Goal: Information Seeking & Learning: Learn about a topic

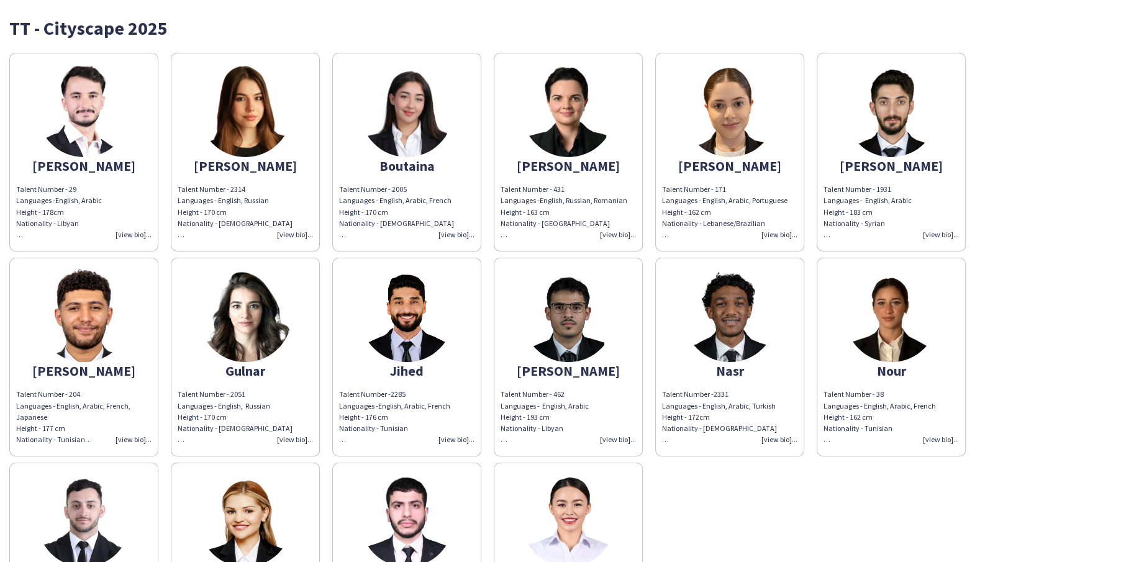
click at [245, 101] on img at bounding box center [245, 110] width 93 height 93
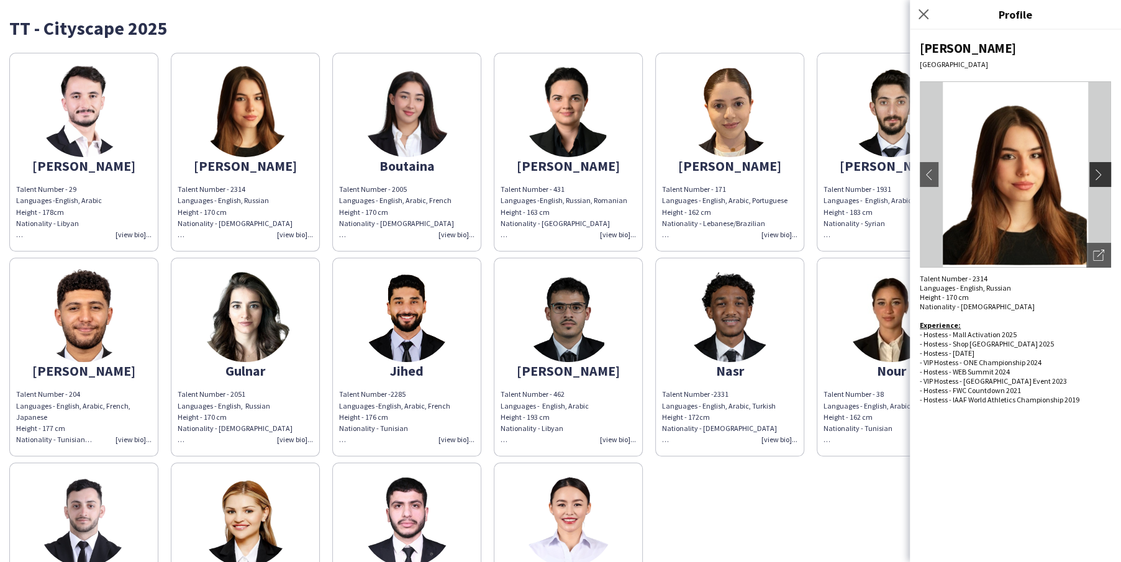
click at [1097, 173] on app-icon "chevron-right" at bounding box center [1101, 174] width 17 height 11
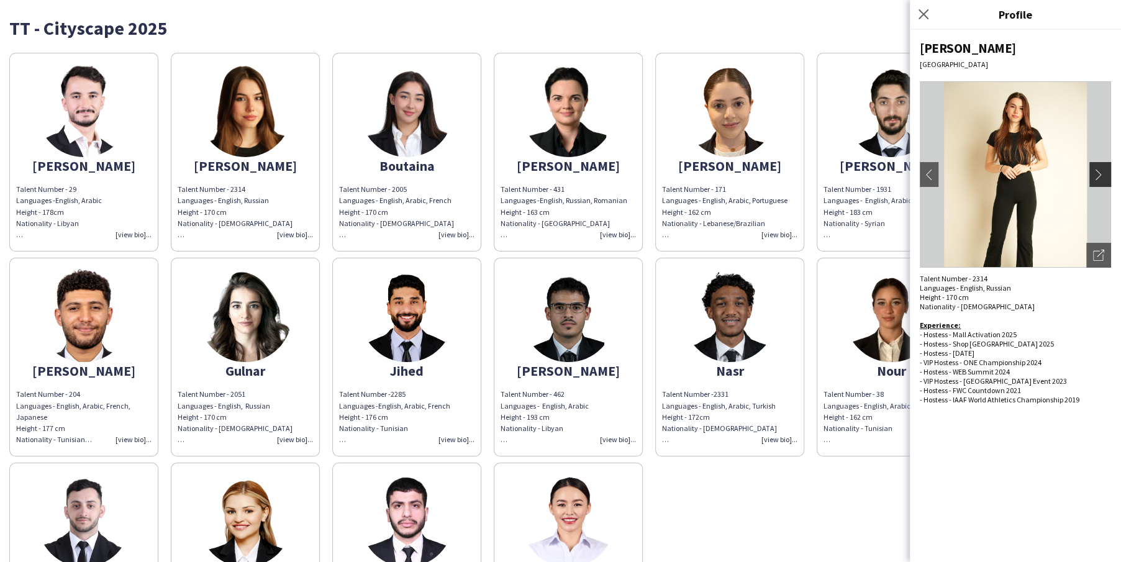
click at [1101, 176] on app-icon "chevron-right" at bounding box center [1101, 174] width 17 height 11
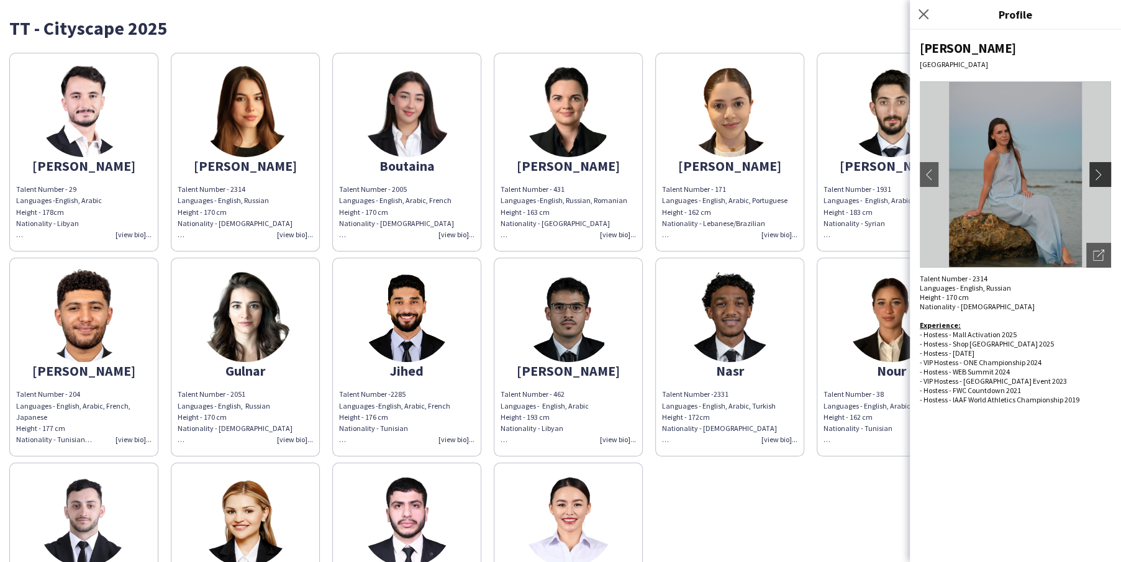
click at [1101, 176] on app-icon "chevron-right" at bounding box center [1101, 174] width 17 height 11
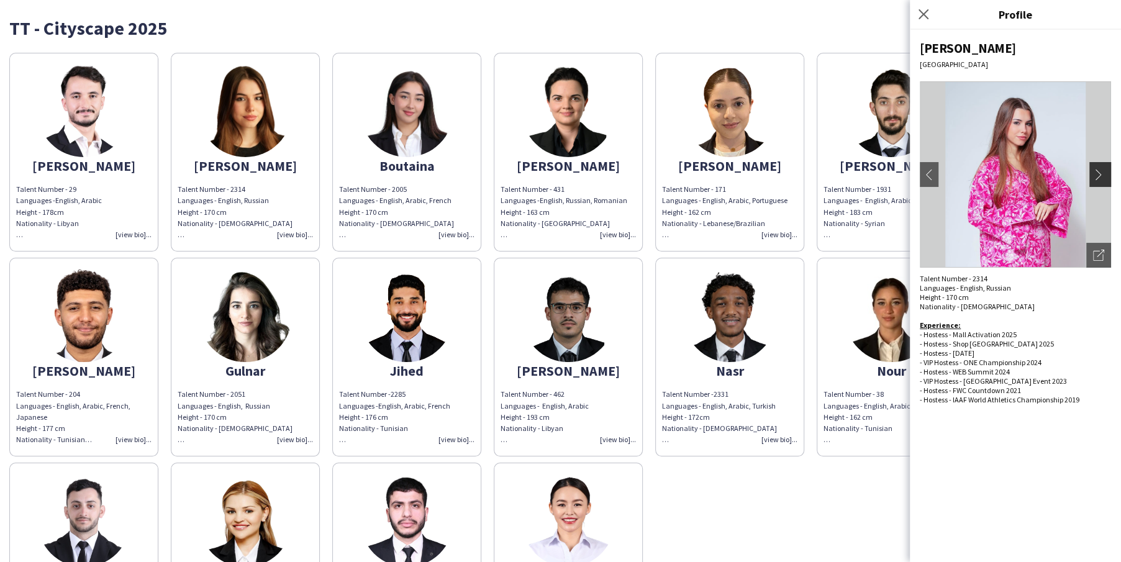
click at [1101, 176] on app-icon "chevron-right" at bounding box center [1101, 174] width 17 height 11
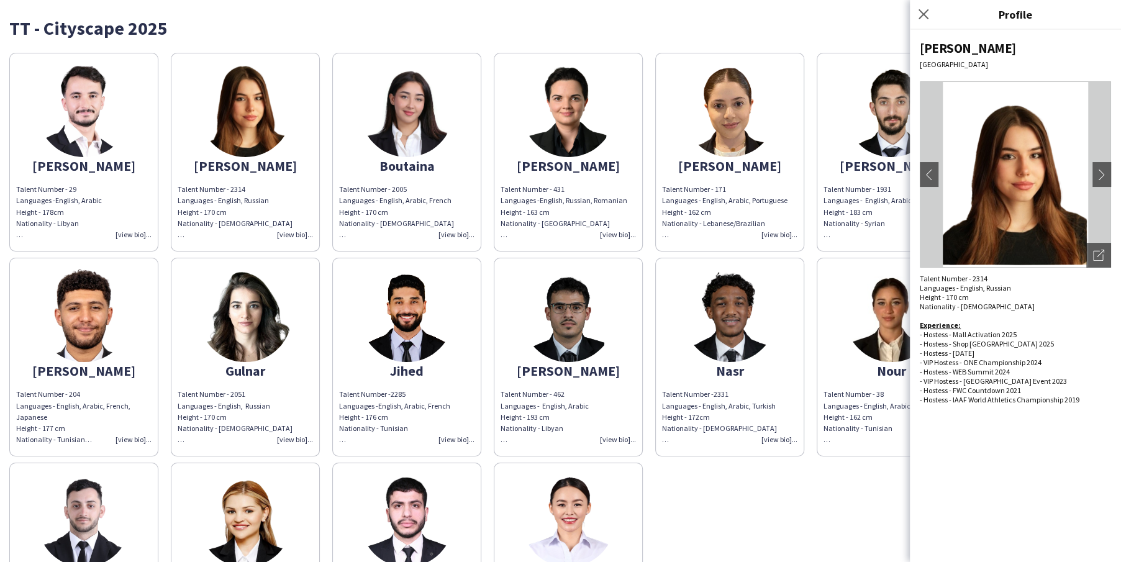
click at [828, 16] on div "TT - Cityscape 2025" at bounding box center [560, 23] width 1103 height 28
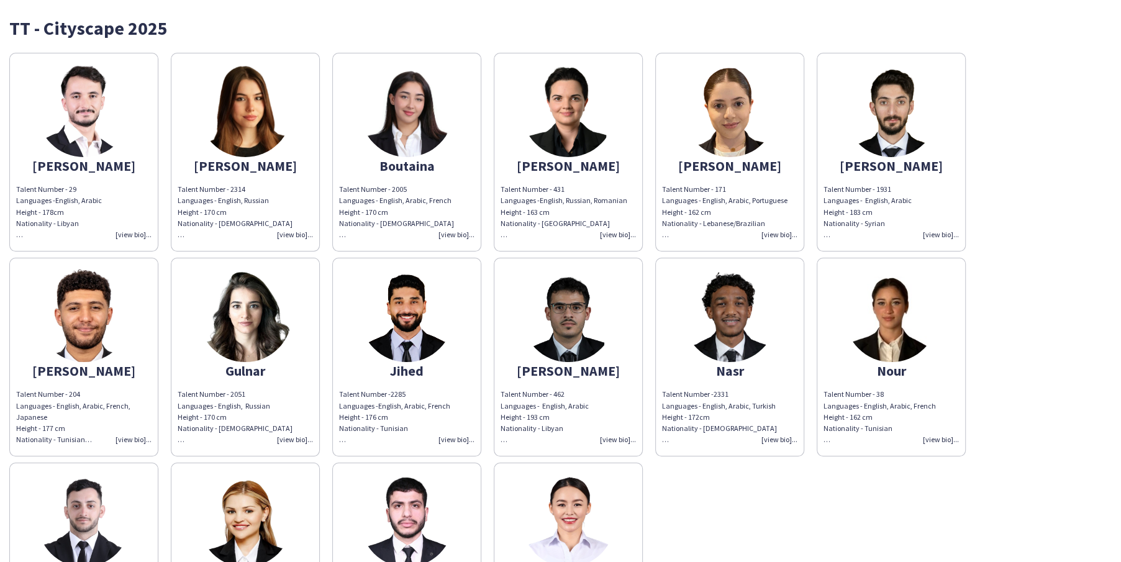
click at [736, 134] on img at bounding box center [729, 110] width 93 height 93
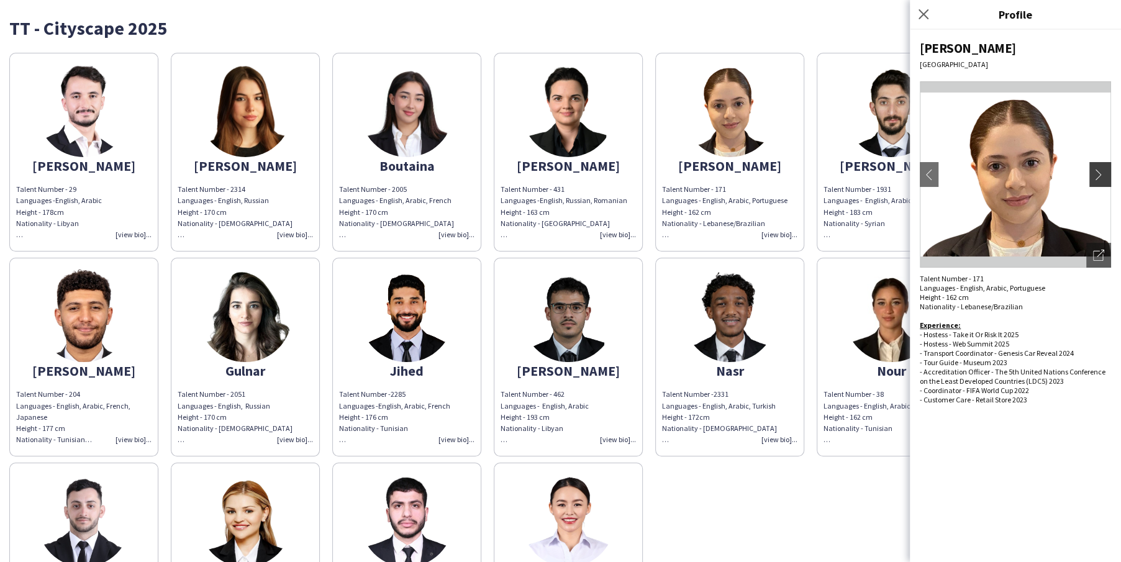
click at [1102, 169] on app-icon "chevron-right" at bounding box center [1101, 174] width 17 height 11
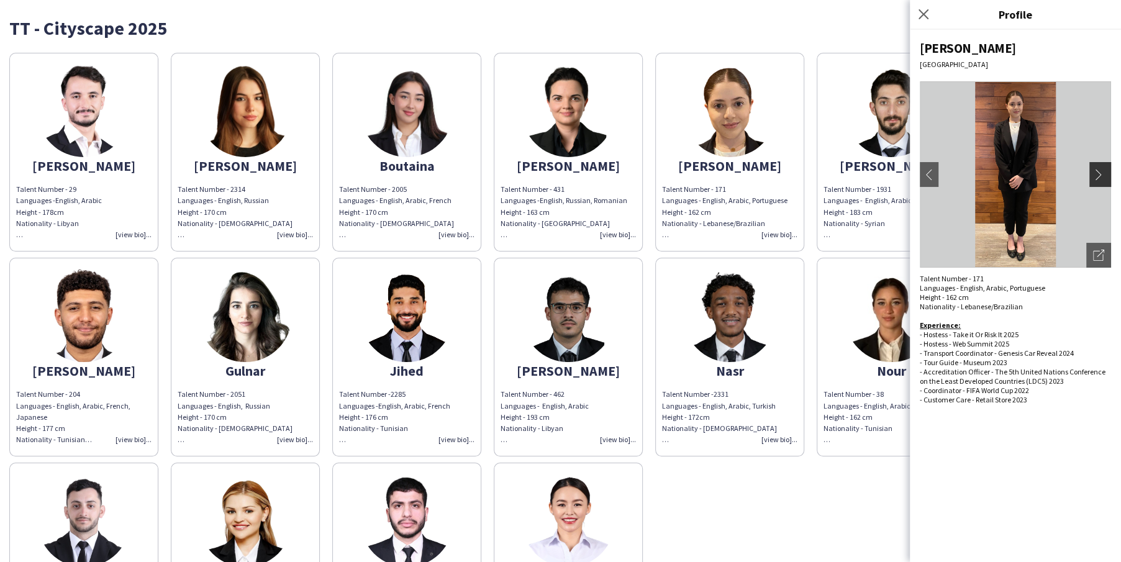
click at [1102, 169] on app-icon "chevron-right" at bounding box center [1101, 174] width 17 height 11
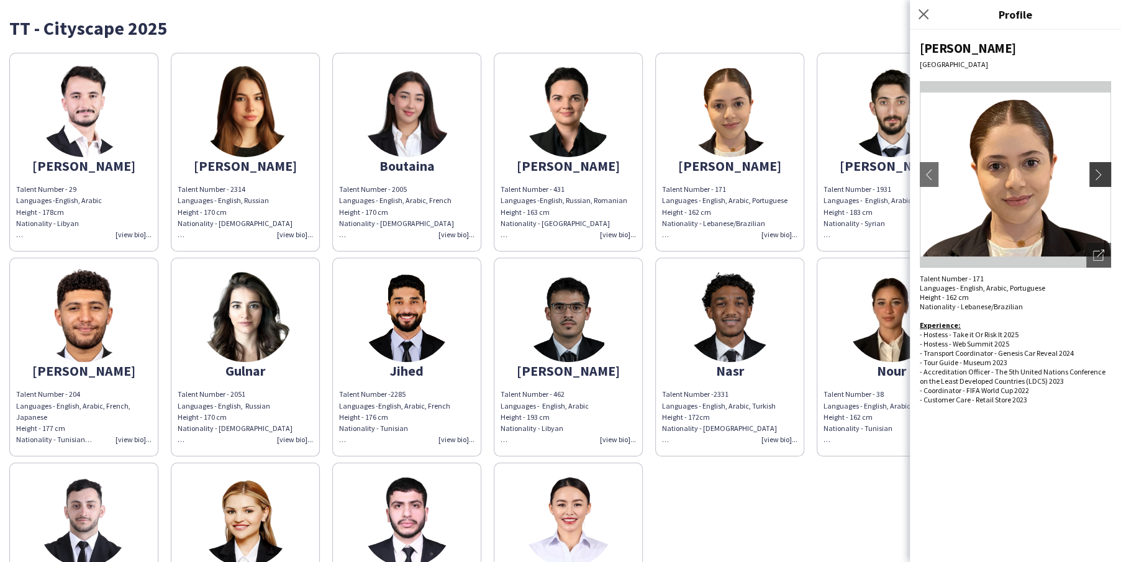
click at [1100, 171] on app-icon "chevron-right" at bounding box center [1101, 174] width 17 height 11
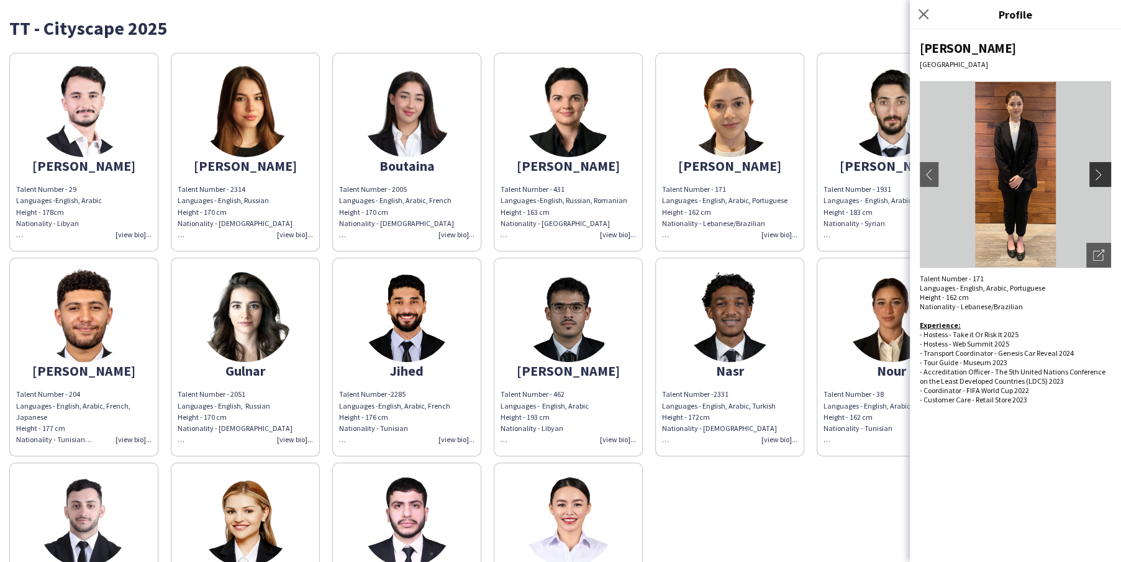
click at [1101, 174] on app-icon "chevron-right" at bounding box center [1101, 174] width 17 height 11
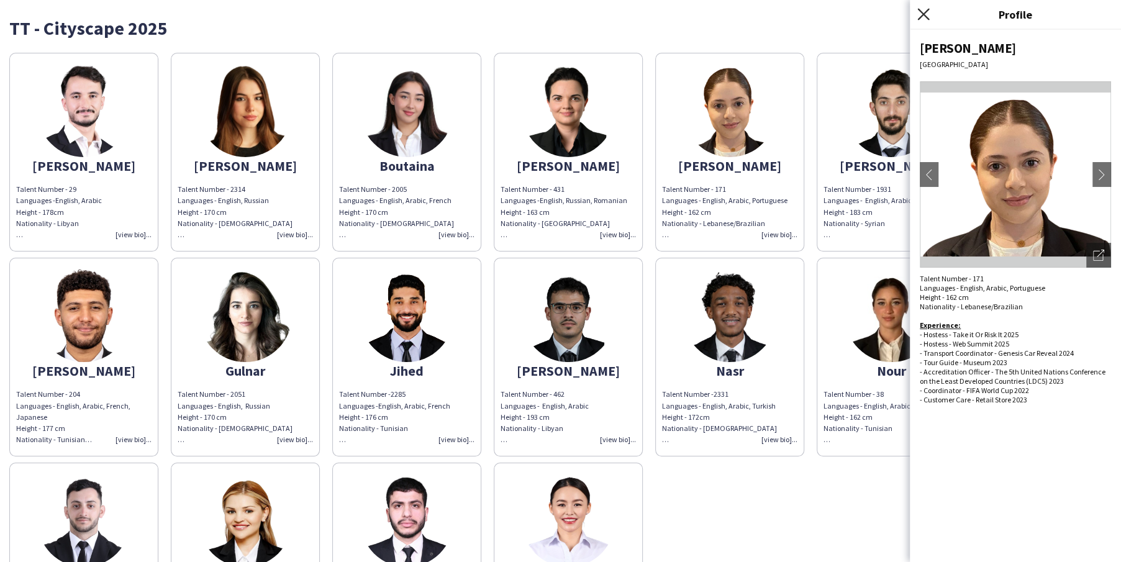
click at [920, 16] on icon "Close pop-in" at bounding box center [924, 14] width 12 height 12
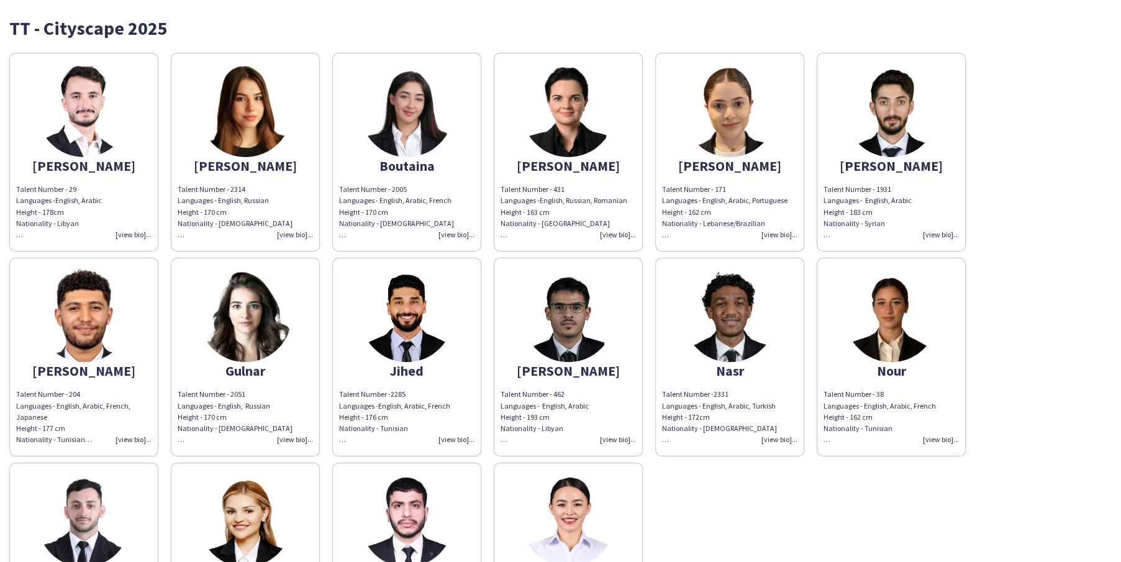
drag, startPoint x: 787, startPoint y: 233, endPoint x: 770, endPoint y: 236, distance: 17.7
click at [770, 236] on div "Talent Number - 171 Languages - English, Arabic, Portuguese Height - 162 cm Nat…" at bounding box center [729, 212] width 135 height 57
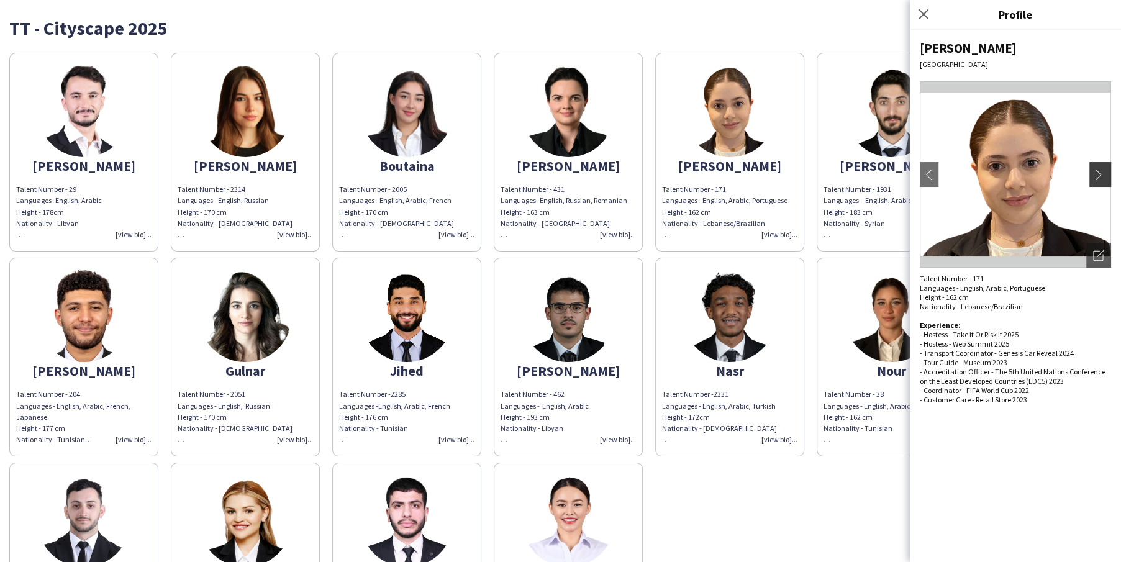
click at [1105, 180] on app-icon "chevron-right" at bounding box center [1101, 174] width 17 height 11
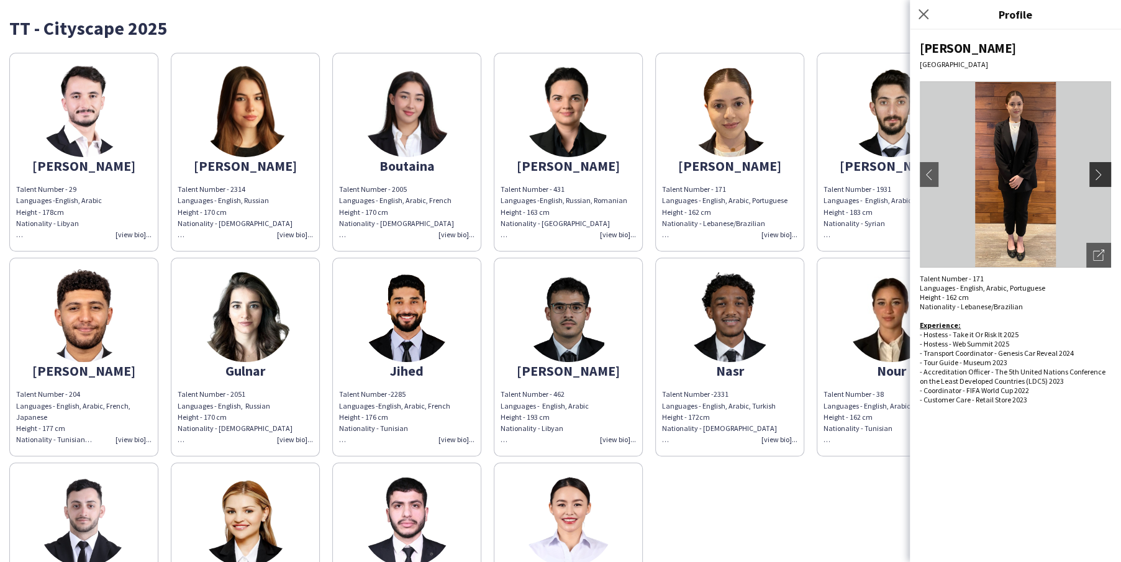
click at [1104, 176] on app-icon "chevron-right" at bounding box center [1101, 174] width 17 height 11
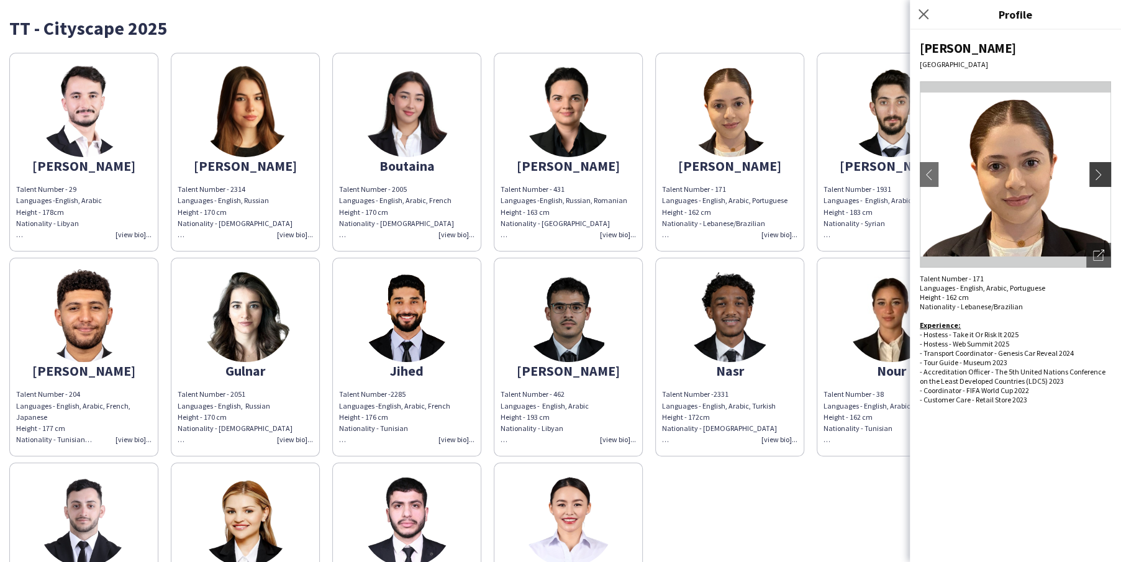
click at [1100, 171] on app-icon "chevron-right" at bounding box center [1101, 174] width 17 height 11
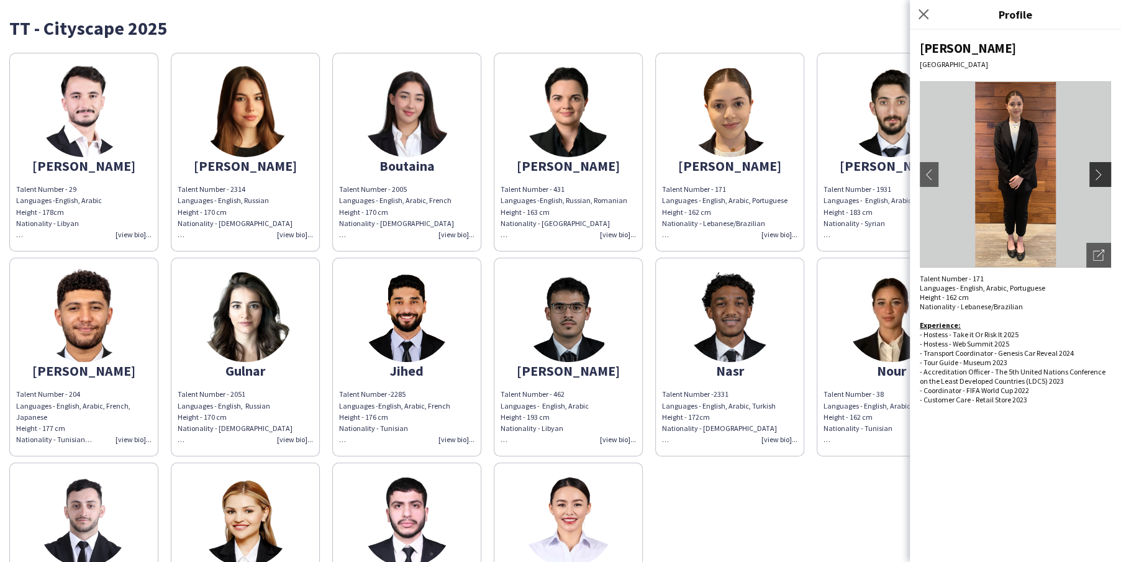
click at [1095, 171] on app-icon "chevron-right" at bounding box center [1101, 174] width 17 height 11
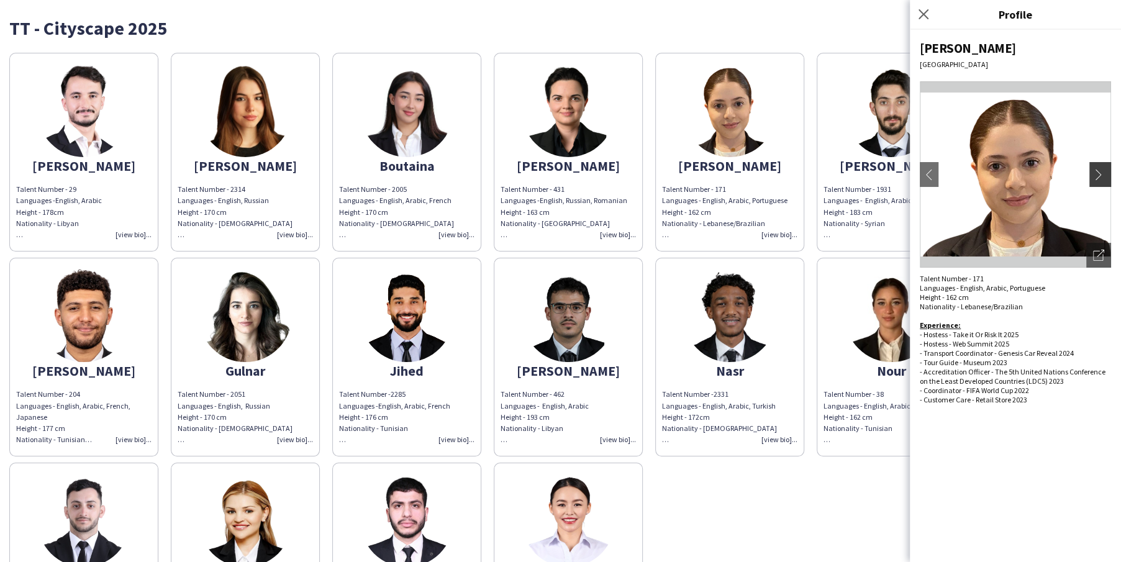
click at [1095, 171] on app-icon "chevron-right" at bounding box center [1101, 174] width 17 height 11
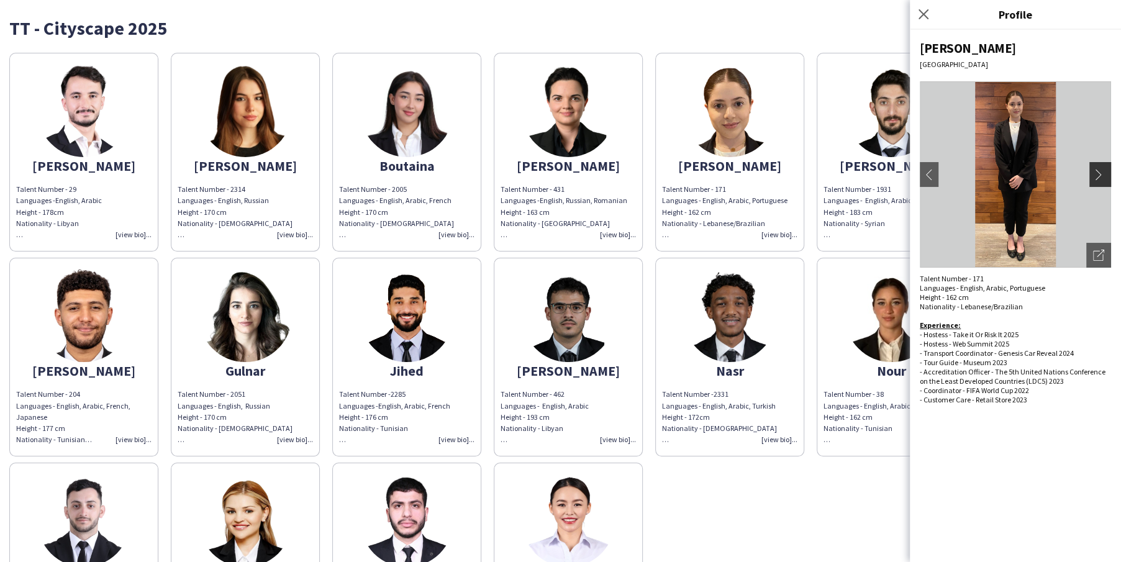
click at [1095, 171] on app-icon "chevron-right" at bounding box center [1101, 174] width 17 height 11
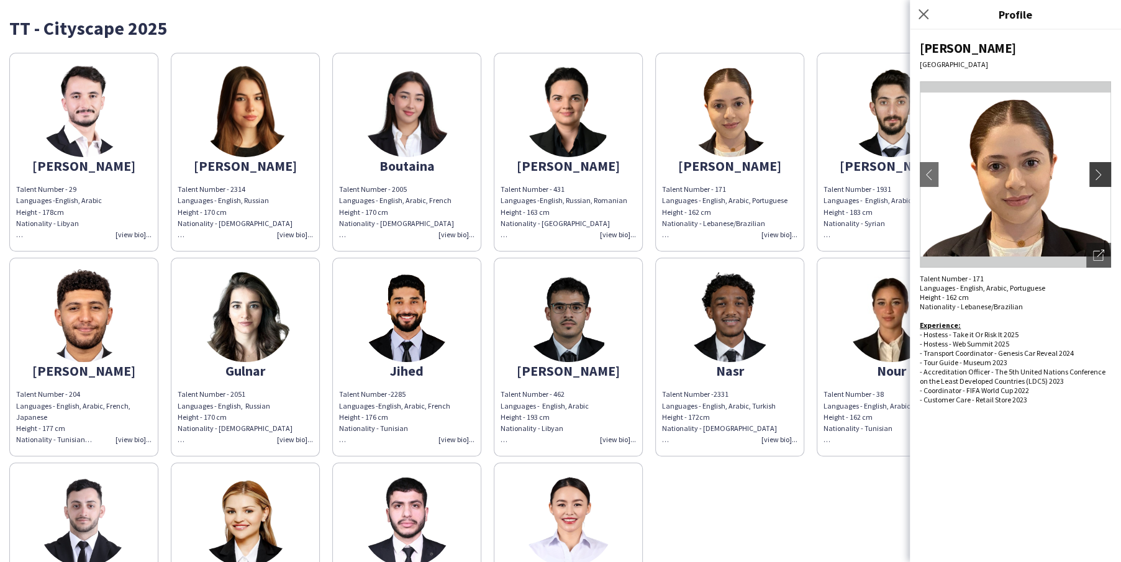
click at [1095, 176] on app-icon "chevron-right" at bounding box center [1101, 174] width 17 height 11
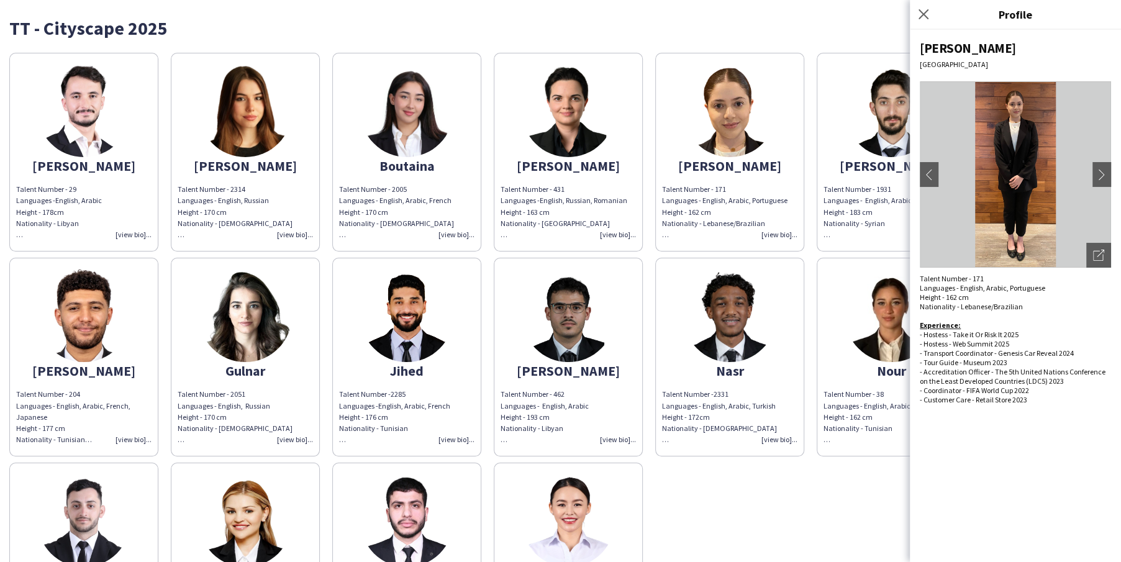
click at [222, 140] on img at bounding box center [245, 110] width 93 height 93
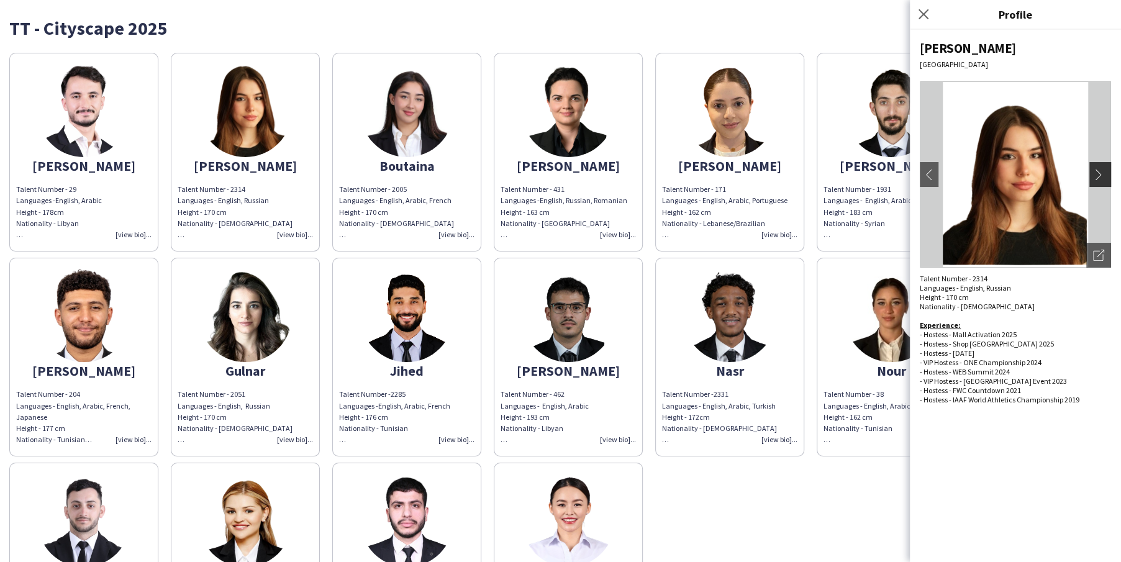
click at [1101, 170] on app-icon "chevron-right" at bounding box center [1101, 174] width 17 height 11
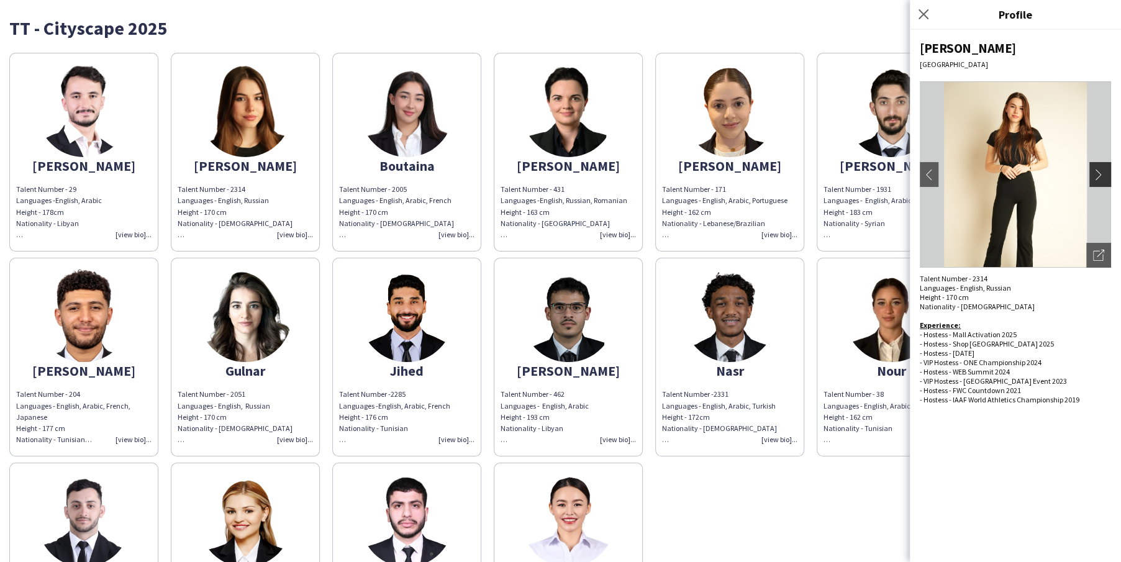
click at [1101, 170] on app-icon "chevron-right" at bounding box center [1101, 174] width 17 height 11
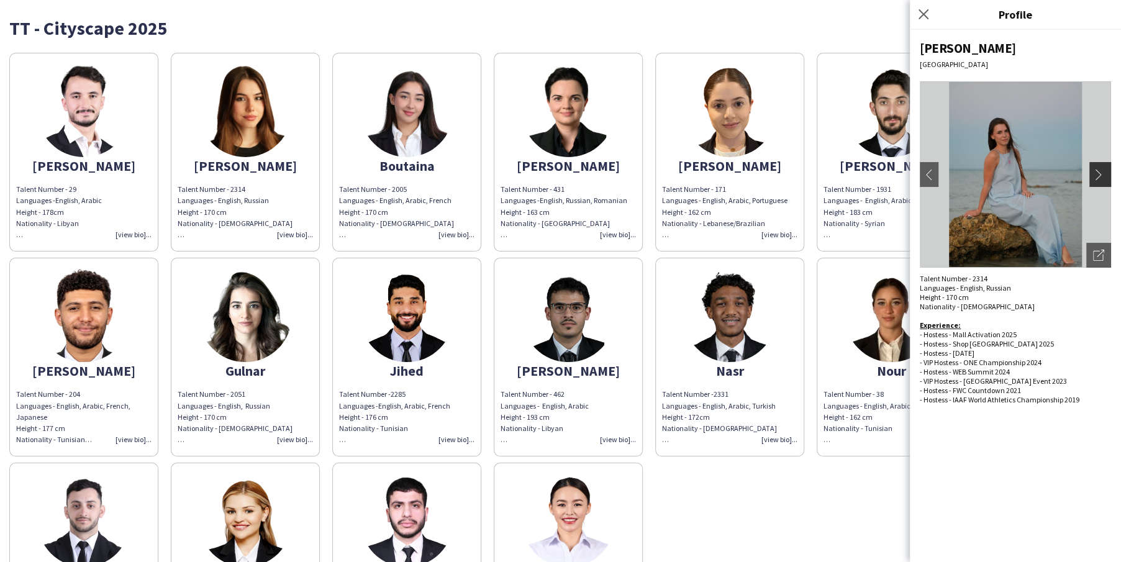
click at [1101, 170] on app-icon "chevron-right" at bounding box center [1101, 174] width 17 height 11
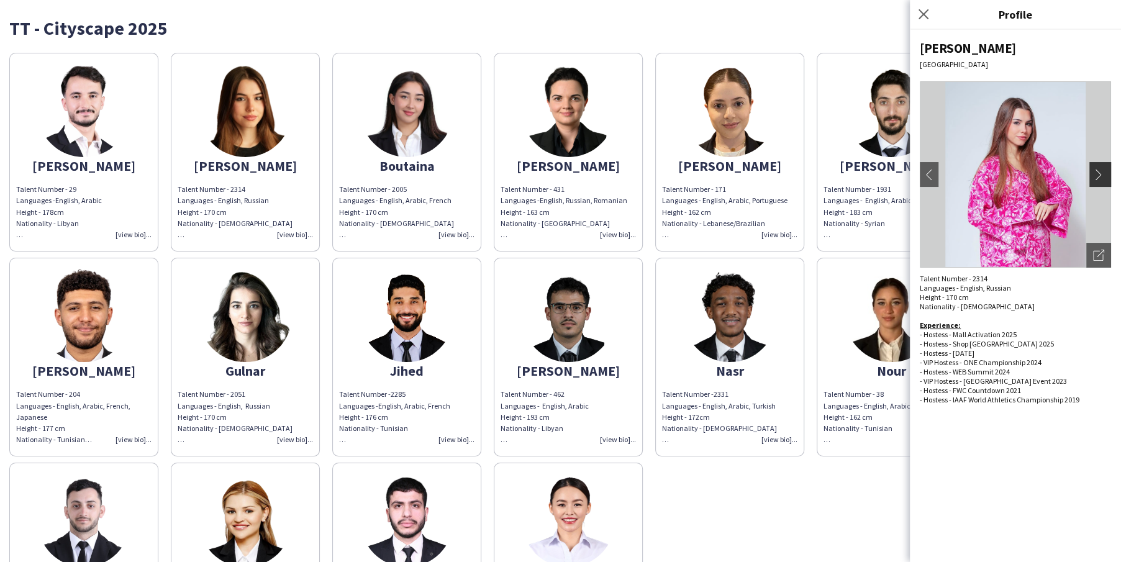
click at [1101, 170] on app-icon "chevron-right" at bounding box center [1101, 174] width 17 height 11
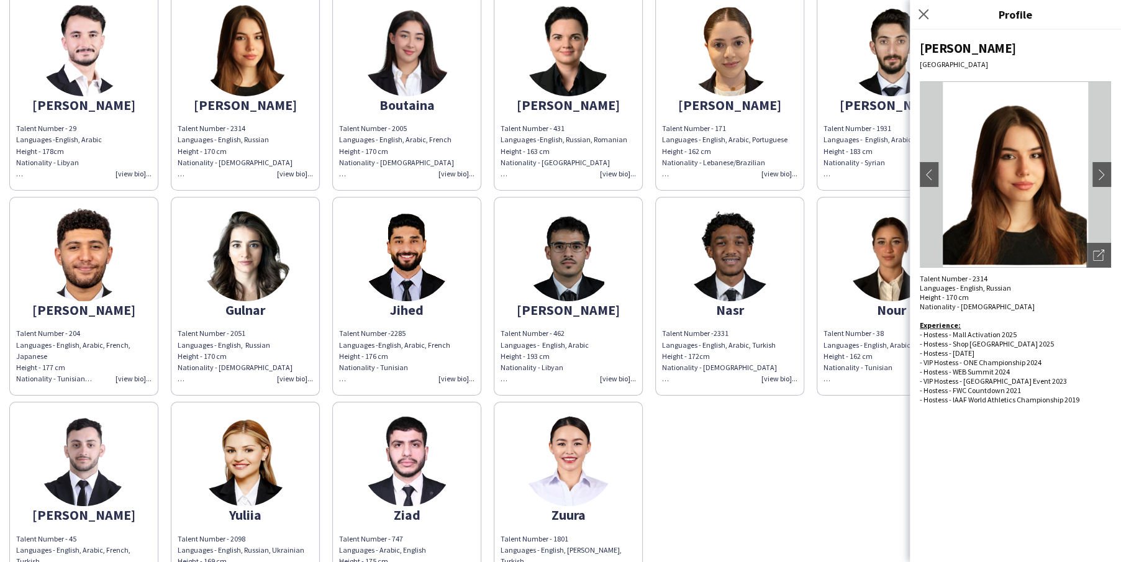
scroll to position [62, 0]
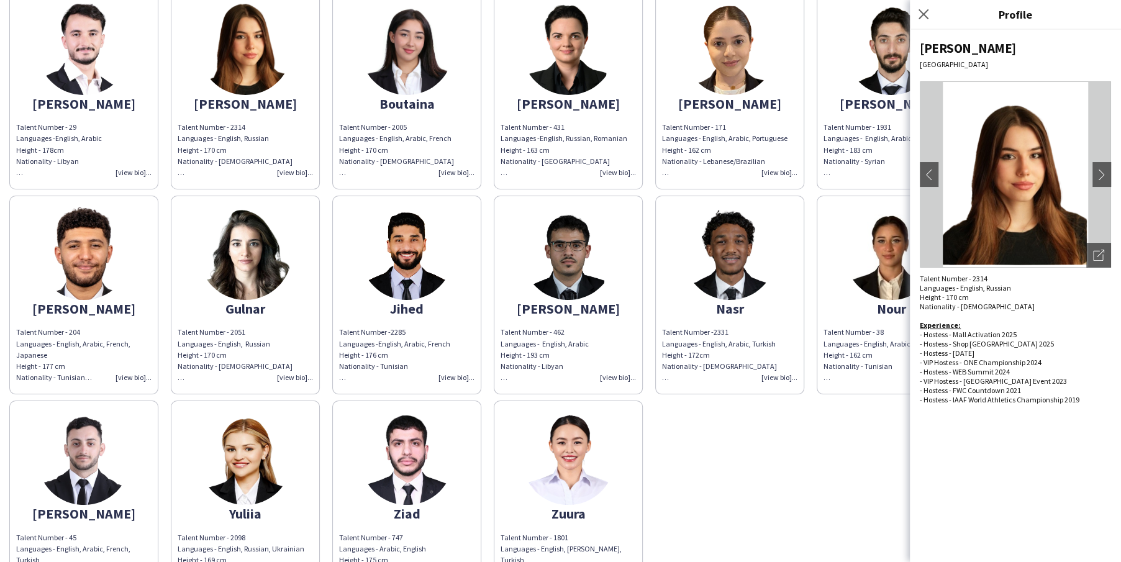
click at [765, 452] on div "[PERSON_NAME] Talent Number - 29 Languages - English, Arabic Height - 178cm Nat…" at bounding box center [560, 292] width 1103 height 616
